Goal: Task Accomplishment & Management: Manage account settings

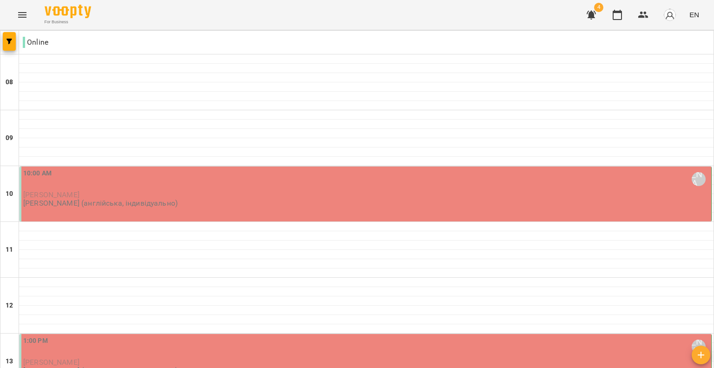
click at [162, 184] on div "10:00 AM [PERSON_NAME] (а)" at bounding box center [366, 178] width 687 height 21
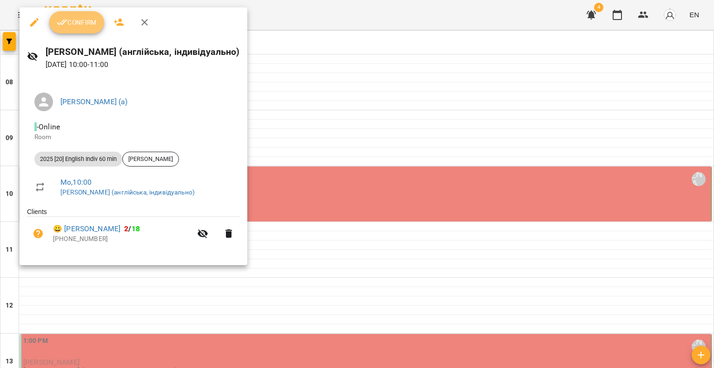
click at [76, 27] on span "Confirm" at bounding box center [77, 22] width 40 height 11
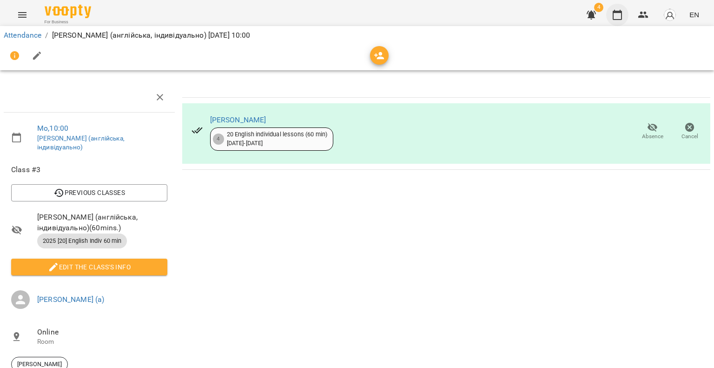
click at [608, 17] on button "button" at bounding box center [618, 15] width 22 height 22
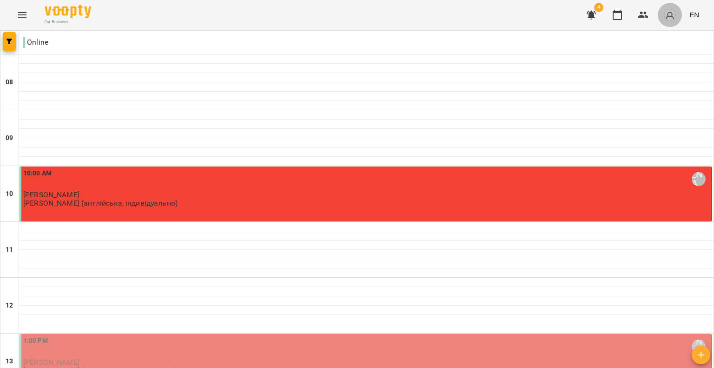
click at [673, 20] on img "button" at bounding box center [670, 14] width 13 height 13
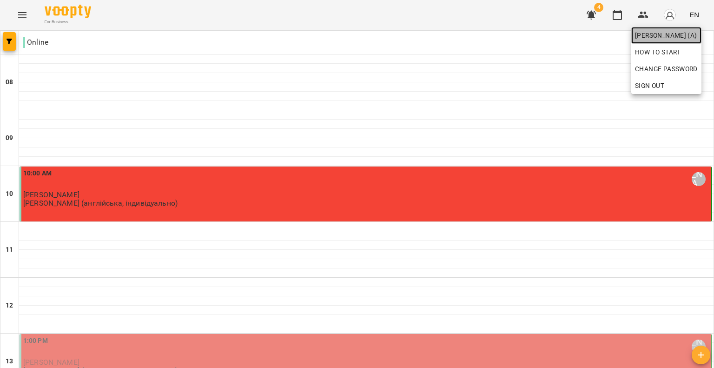
click at [667, 37] on span "[PERSON_NAME] (а)" at bounding box center [666, 35] width 63 height 11
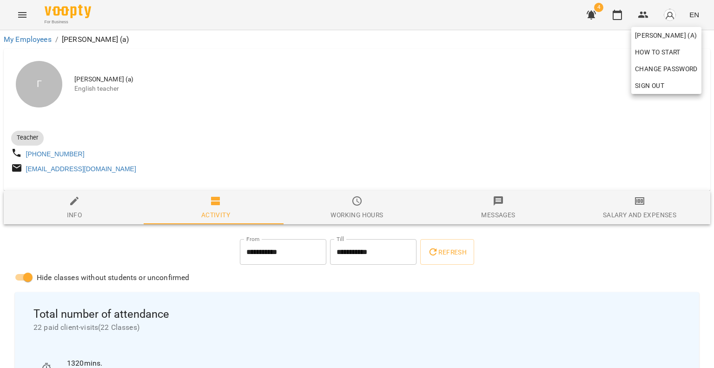
click at [335, 120] on div at bounding box center [357, 184] width 714 height 368
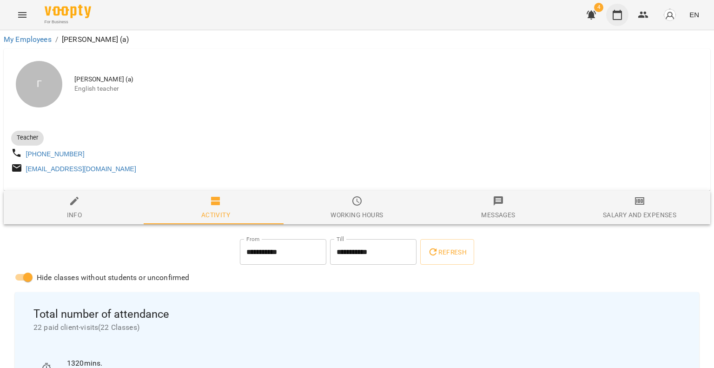
click at [615, 16] on icon "button" at bounding box center [617, 14] width 11 height 11
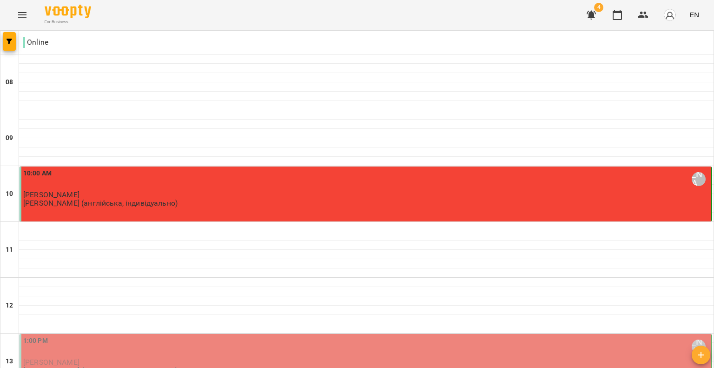
scroll to position [585, 0]
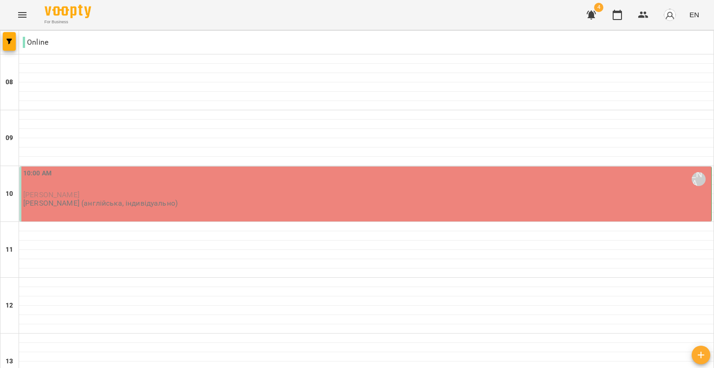
type input "**********"
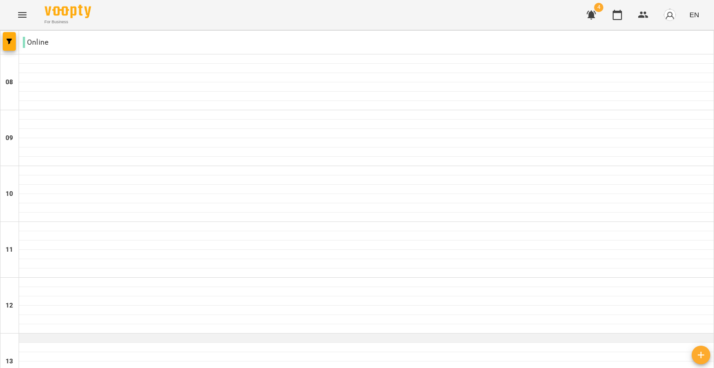
scroll to position [213, 0]
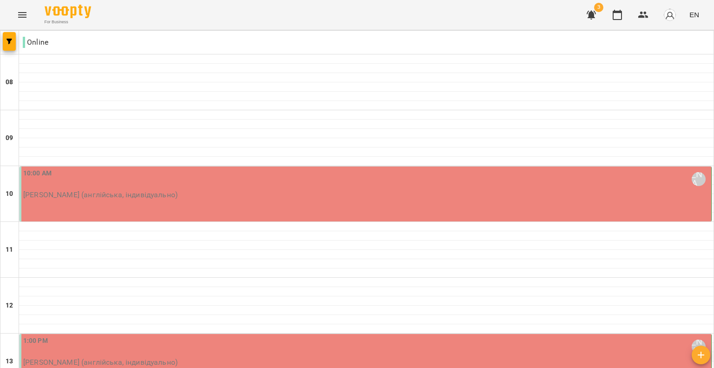
type input "**********"
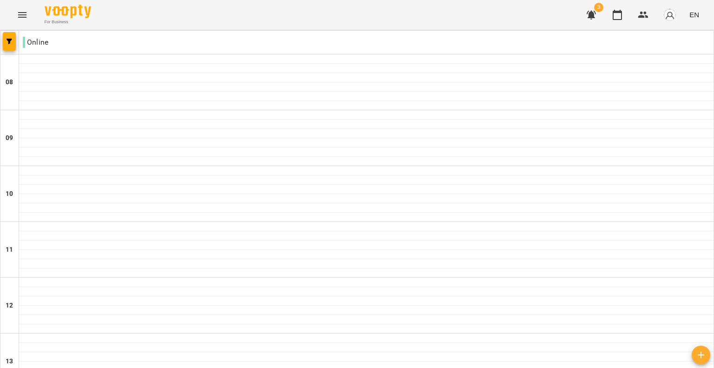
scroll to position [279, 0]
